Goal: Check status

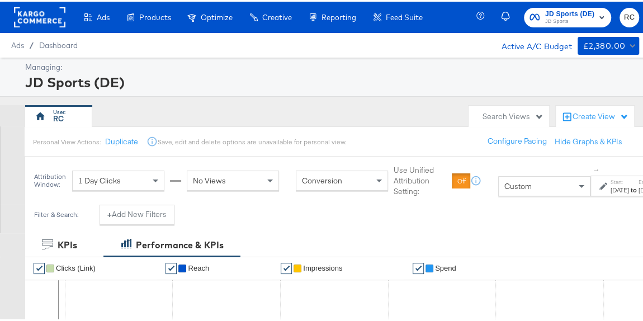
click at [577, 22] on span "JD Sports" at bounding box center [569, 20] width 49 height 9
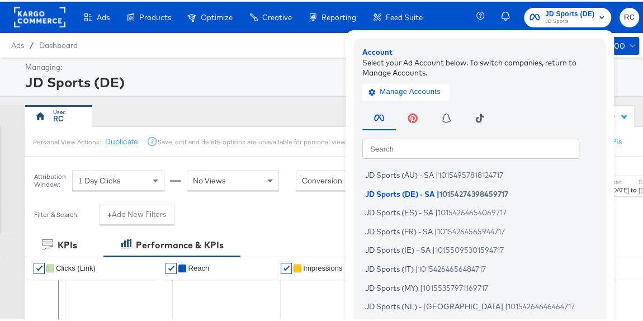
click at [299, 77] on div "JD Sports (DE)" at bounding box center [330, 80] width 611 height 19
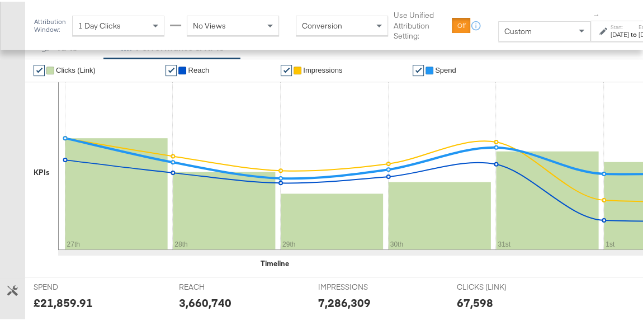
scroll to position [407, 0]
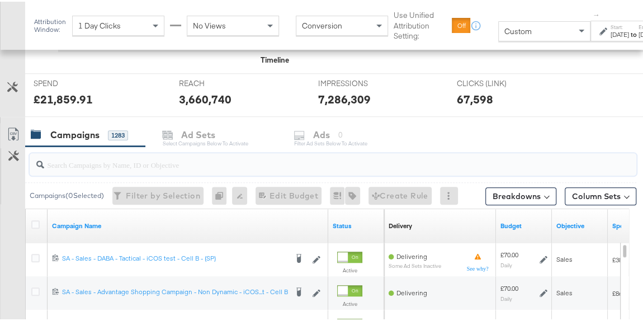
click at [74, 159] on input "search" at bounding box center [314, 159] width 540 height 22
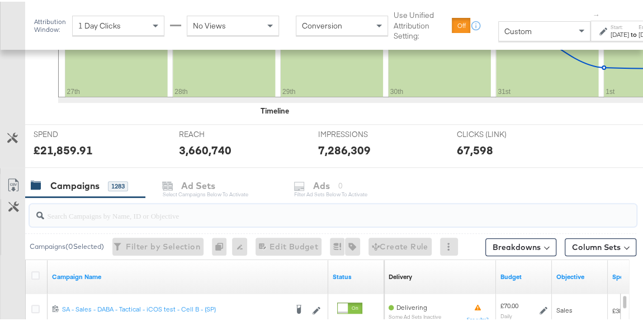
click at [638, 24] on label "End:" at bounding box center [647, 25] width 18 height 7
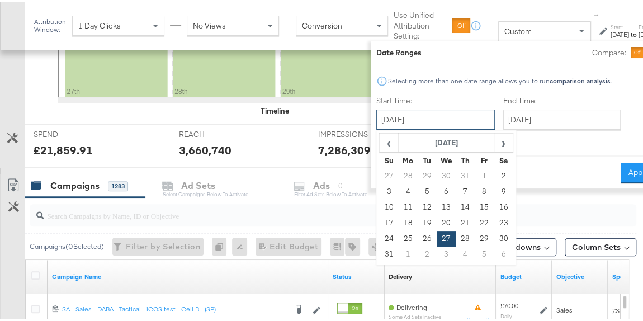
click at [462, 115] on input "[DATE]" at bounding box center [435, 118] width 119 height 20
click at [507, 143] on span "›" at bounding box center [503, 141] width 17 height 17
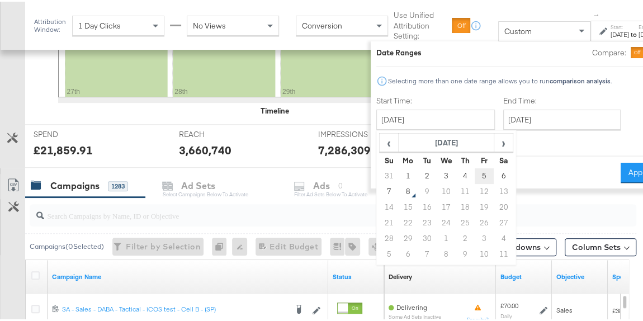
click at [480, 171] on td "5" at bounding box center [484, 175] width 19 height 16
type input "[DATE]"
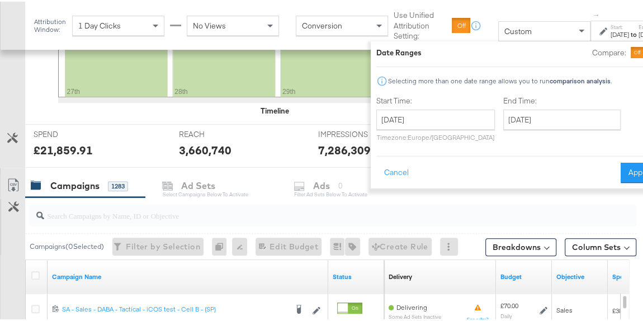
click at [545, 129] on div "End Time: [DATE] ‹ [DATE] › Su Mo Tu We Th Fr Sa 31 1 2 3 4 5 6 7 8 9 10 11 12 …" at bounding box center [564, 119] width 122 height 51
click at [549, 124] on input "[DATE]" at bounding box center [561, 118] width 117 height 20
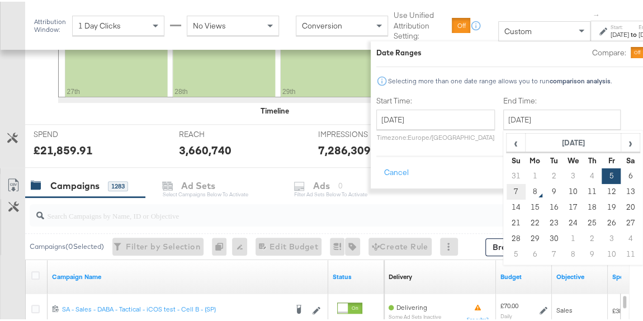
click at [517, 189] on td "7" at bounding box center [516, 190] width 19 height 16
type input "[DATE]"
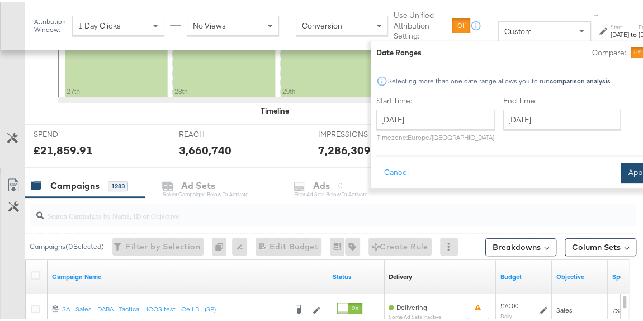
click at [623, 166] on button "Apply" at bounding box center [638, 171] width 35 height 20
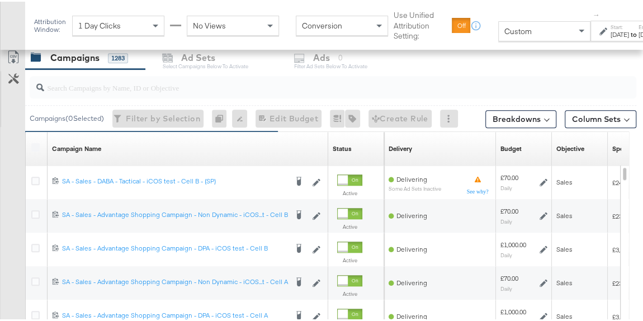
scroll to position [507, 0]
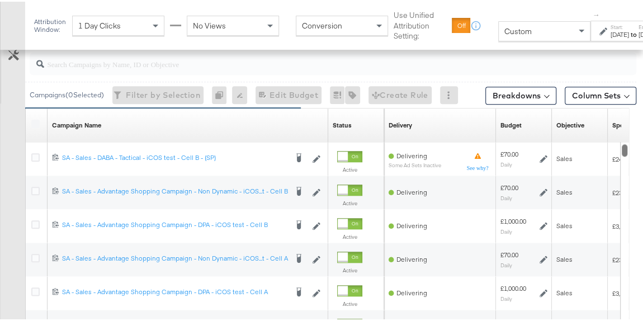
drag, startPoint x: 623, startPoint y: 152, endPoint x: 623, endPoint y: 135, distance: 16.8
click at [623, 135] on div "Campaign Name Sorting Unavailable Status Sorting Unavailable Delivery Sorting U…" at bounding box center [327, 262] width 604 height 312
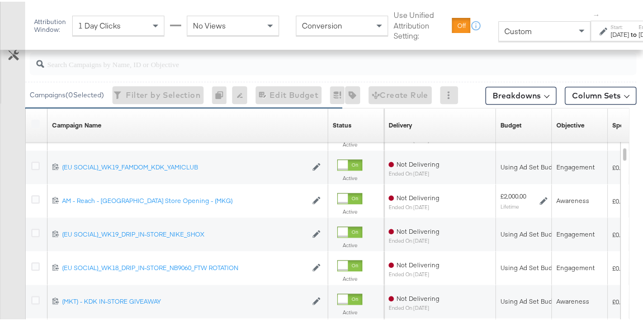
scroll to position [675, 0]
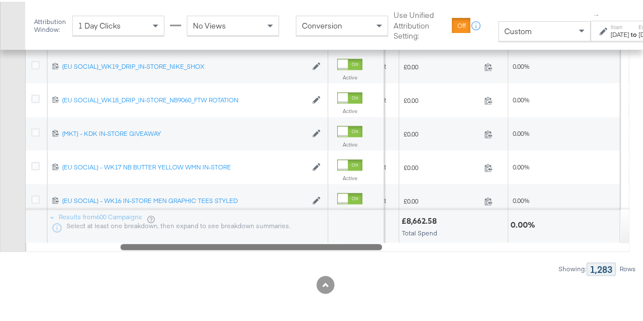
drag, startPoint x: 276, startPoint y: 241, endPoint x: 369, endPoint y: 244, distance: 92.3
click at [368, 244] on div at bounding box center [251, 245] width 262 height 10
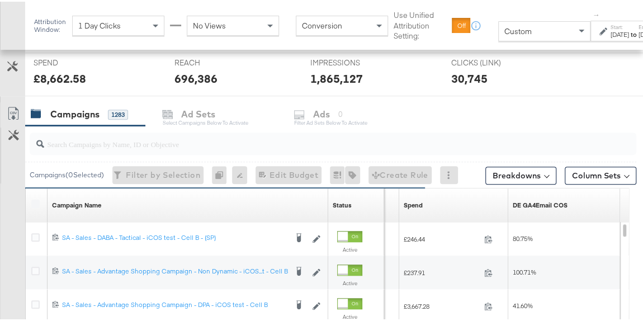
scroll to position [472, 0]
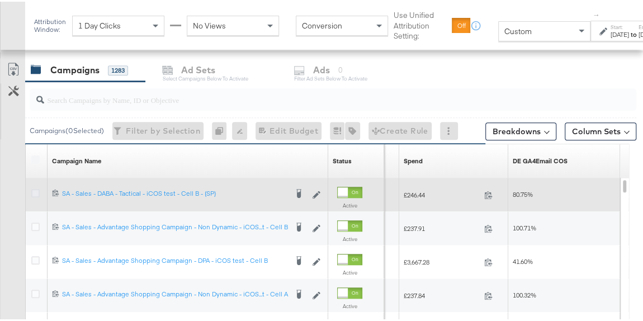
click at [32, 192] on icon at bounding box center [35, 191] width 8 height 8
click at [0, 0] on input "checkbox" at bounding box center [0, 0] width 0 height 0
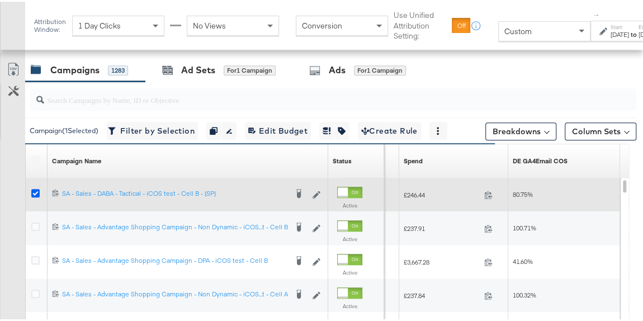
click at [35, 188] on icon at bounding box center [35, 191] width 8 height 8
click at [0, 0] on input "checkbox" at bounding box center [0, 0] width 0 height 0
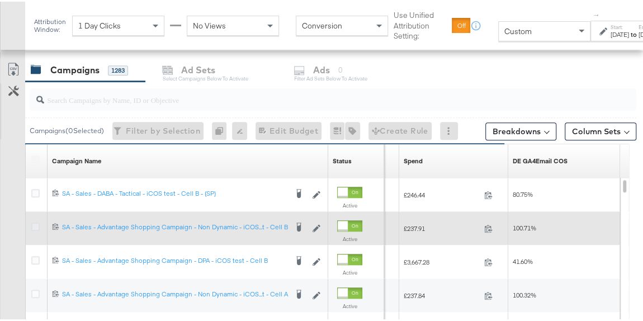
click at [33, 224] on icon at bounding box center [35, 225] width 8 height 8
click at [0, 0] on input "checkbox" at bounding box center [0, 0] width 0 height 0
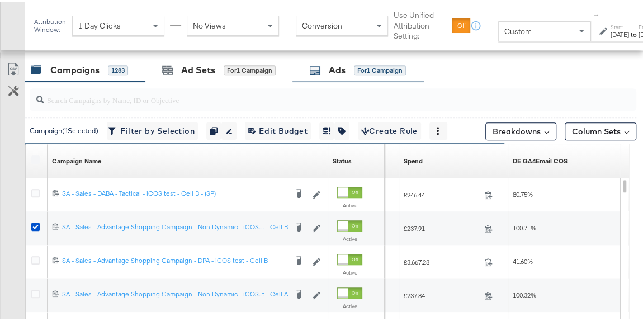
click at [370, 69] on div "for 1 Campaign" at bounding box center [380, 69] width 52 height 10
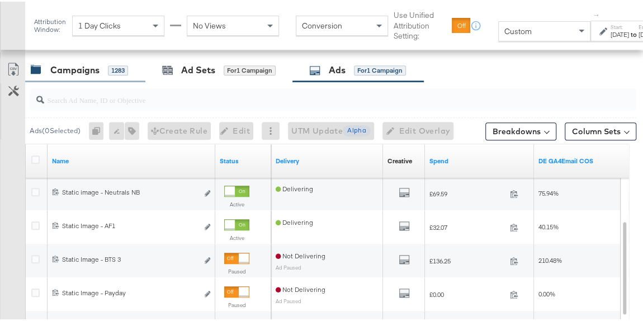
click at [76, 69] on div "Campaigns" at bounding box center [74, 68] width 49 height 13
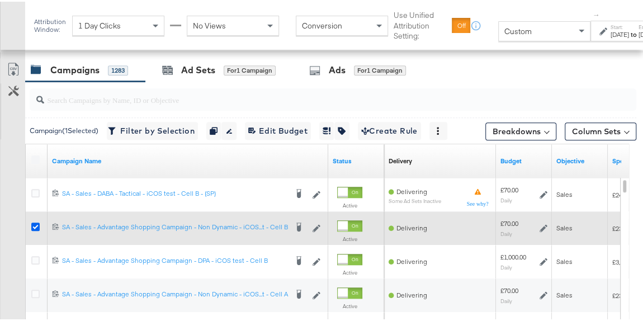
click at [38, 221] on icon at bounding box center [35, 225] width 8 height 8
click at [0, 0] on input "checkbox" at bounding box center [0, 0] width 0 height 0
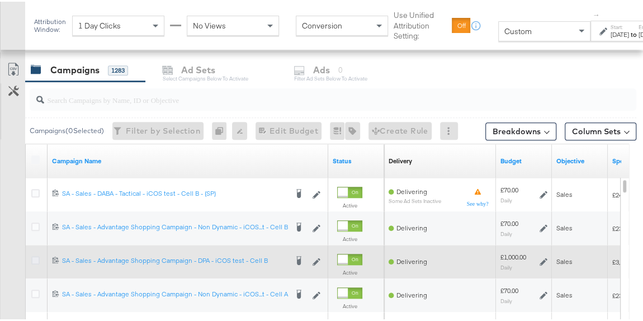
click at [35, 256] on icon at bounding box center [35, 258] width 8 height 8
click at [0, 0] on input "checkbox" at bounding box center [0, 0] width 0 height 0
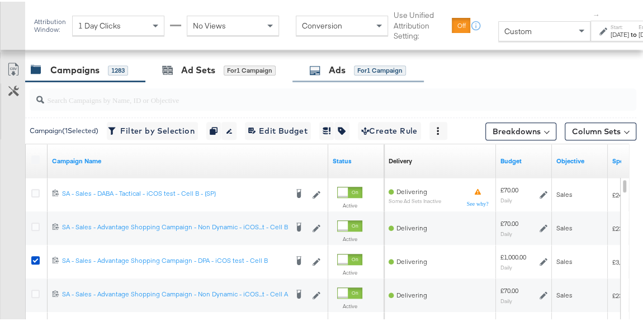
click at [342, 76] on div "Ads for 1 Campaign" at bounding box center [358, 68] width 131 height 24
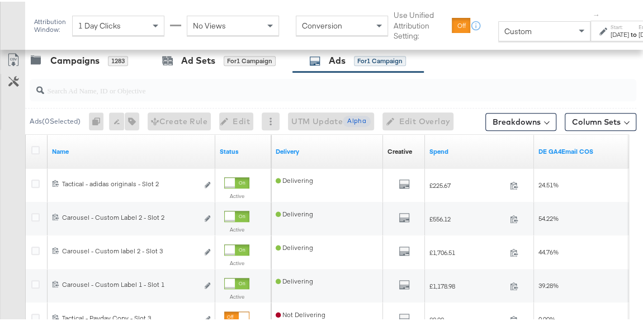
scroll to position [421, 0]
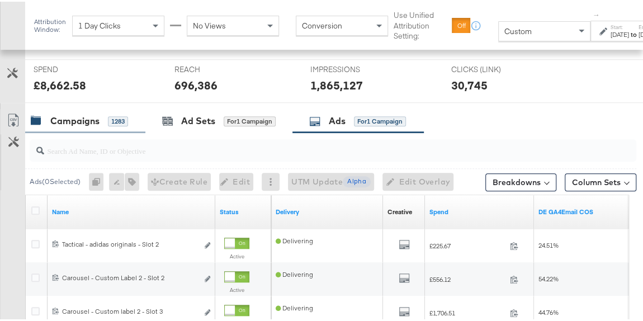
click at [85, 115] on div "Campaigns" at bounding box center [74, 119] width 49 height 13
